Goal: Use online tool/utility: Utilize a website feature to perform a specific function

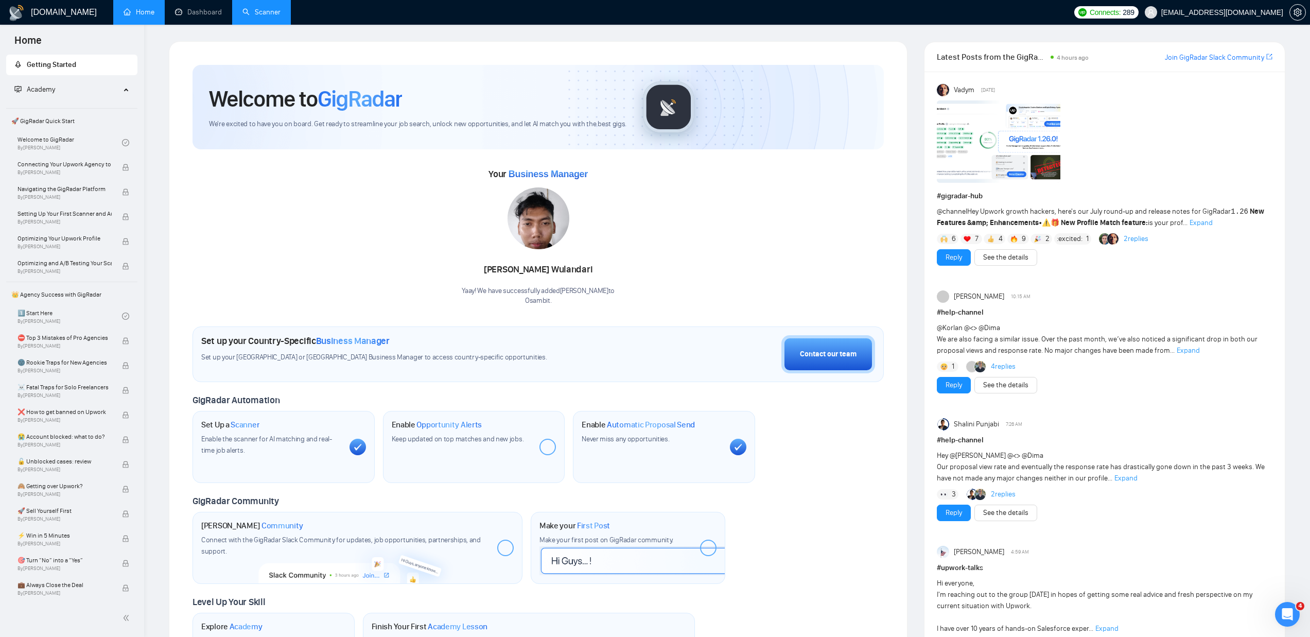
click at [253, 12] on link "Scanner" at bounding box center [261, 12] width 38 height 9
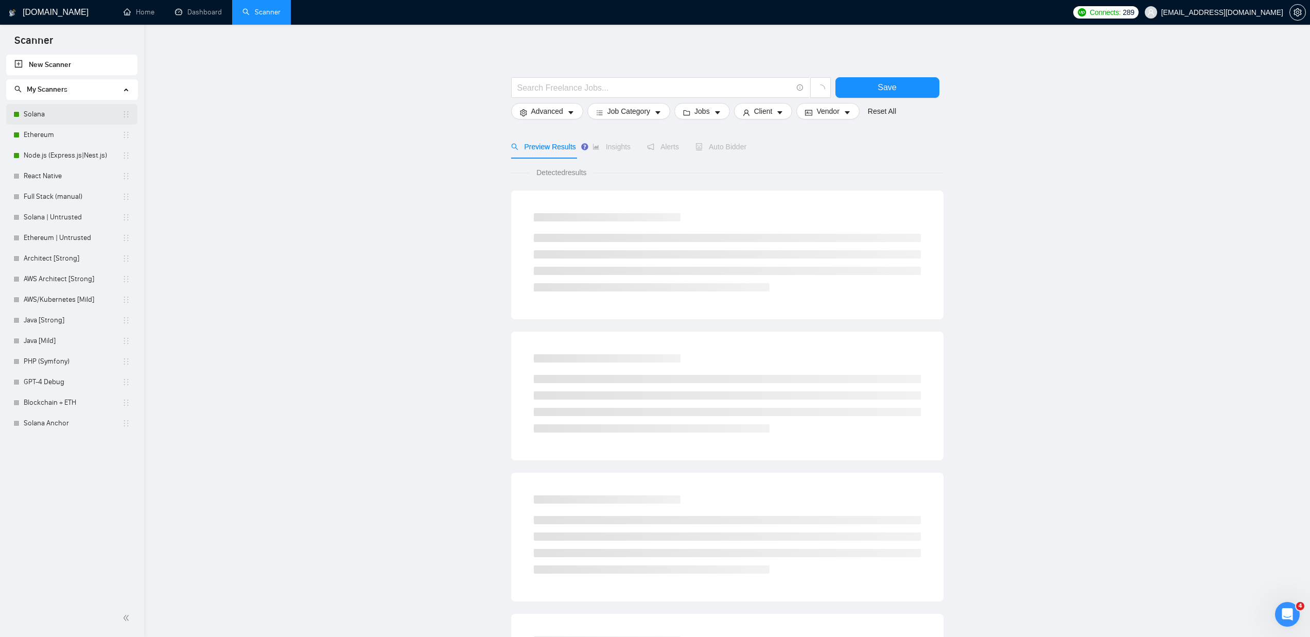
click at [34, 109] on link "Solana" at bounding box center [73, 114] width 98 height 21
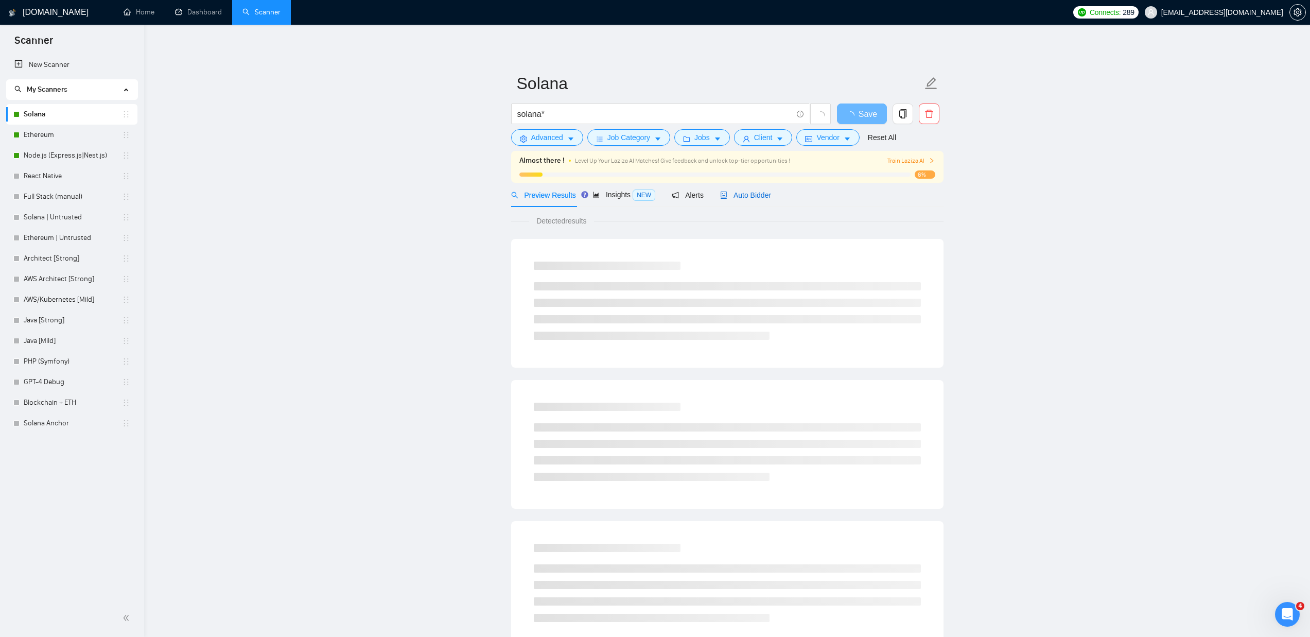
click at [755, 193] on span "Auto Bidder" at bounding box center [745, 195] width 51 height 8
